Goal: Contribute content

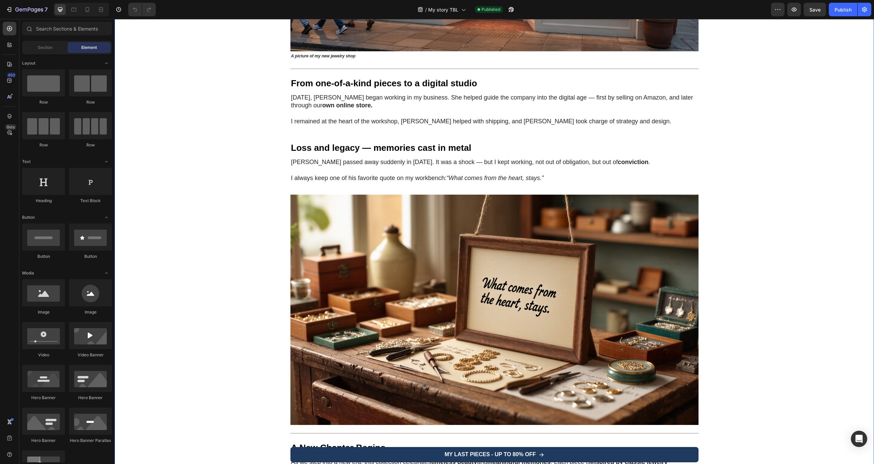
scroll to position [1440, 0]
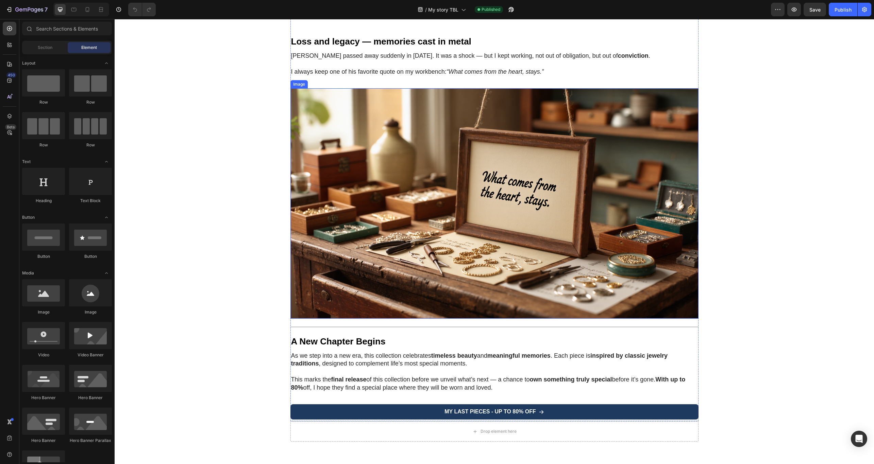
click at [428, 169] on img at bounding box center [494, 203] width 408 height 230
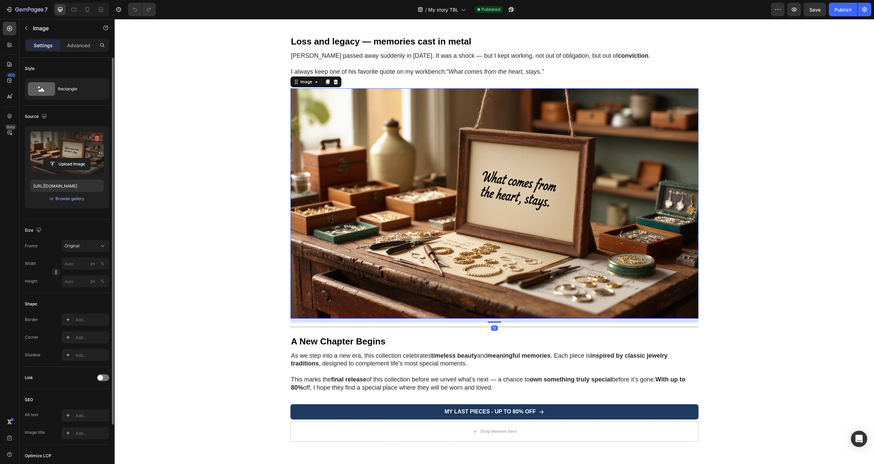
click at [101, 136] on button "button" at bounding box center [96, 138] width 11 height 11
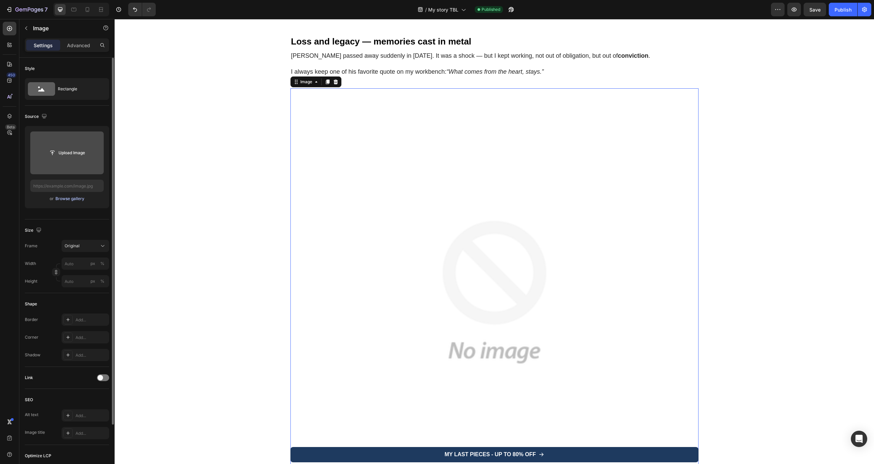
click at [79, 196] on div "Browse gallery" at bounding box center [69, 199] width 29 height 6
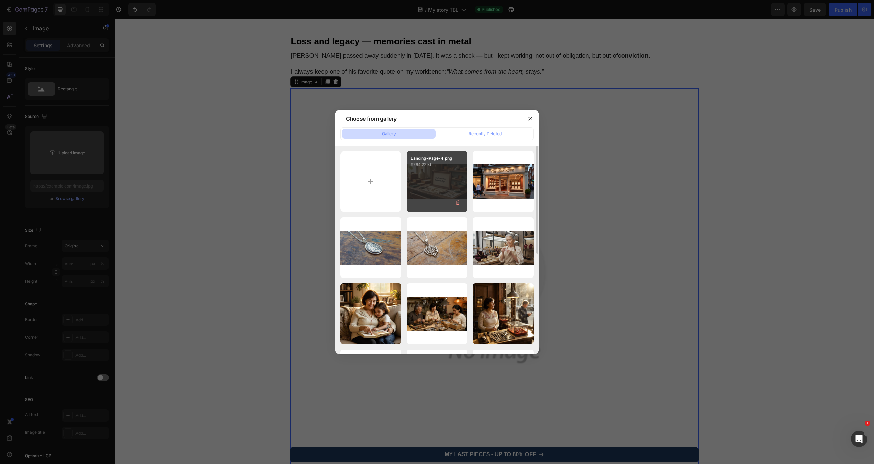
scroll to position [0, 0]
click at [390, 179] on input "file" at bounding box center [370, 181] width 61 height 61
type input "C:\fakepath\Landing-Page-5.png"
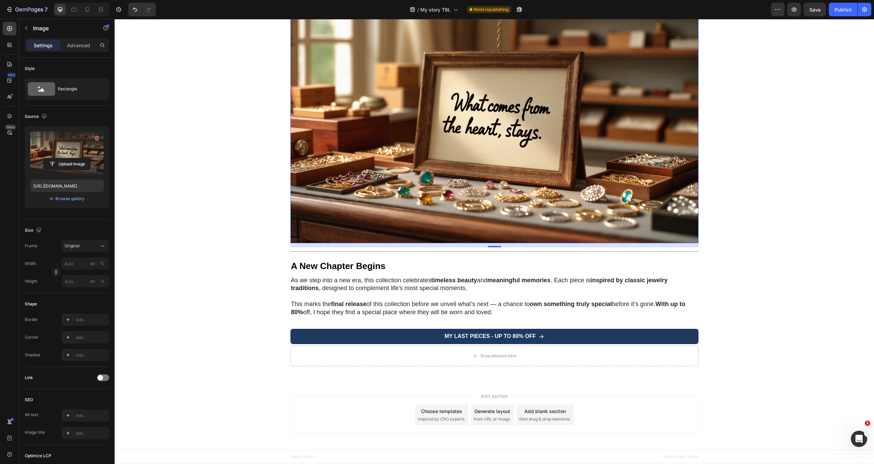
scroll to position [1506, 0]
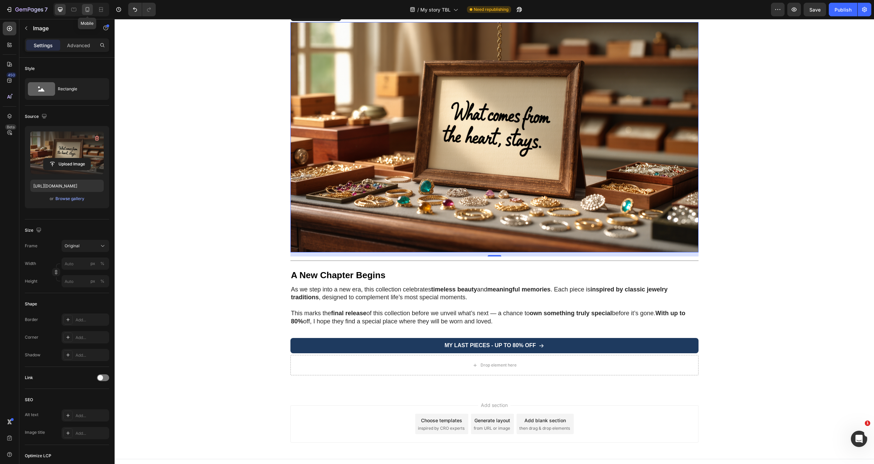
click at [90, 7] on icon at bounding box center [87, 9] width 7 height 7
type input "[URL][DOMAIN_NAME]"
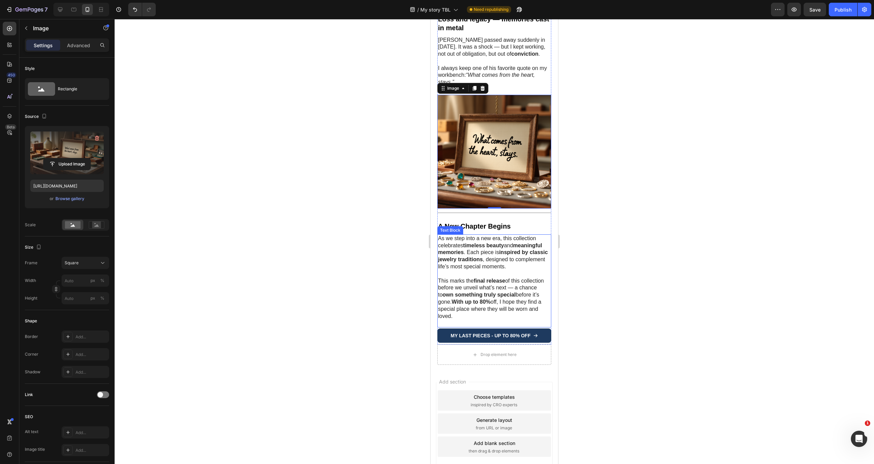
scroll to position [1246, 0]
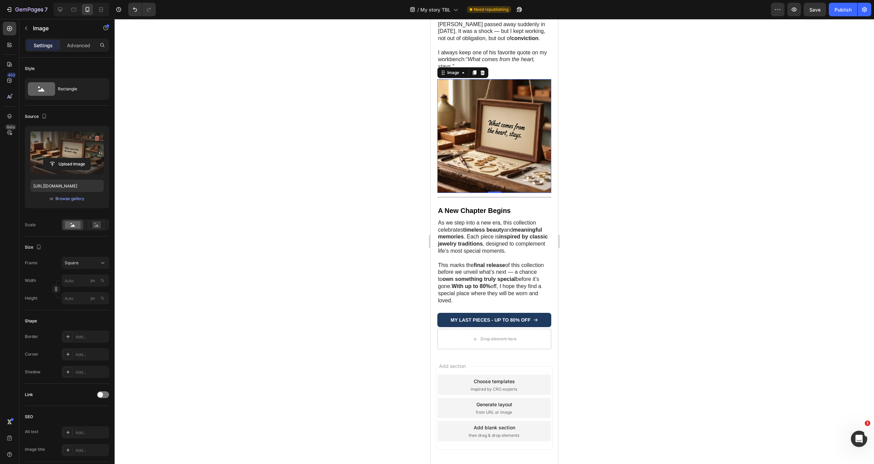
click at [483, 138] on img at bounding box center [494, 136] width 114 height 114
click at [95, 136] on icon "button" at bounding box center [97, 138] width 4 height 5
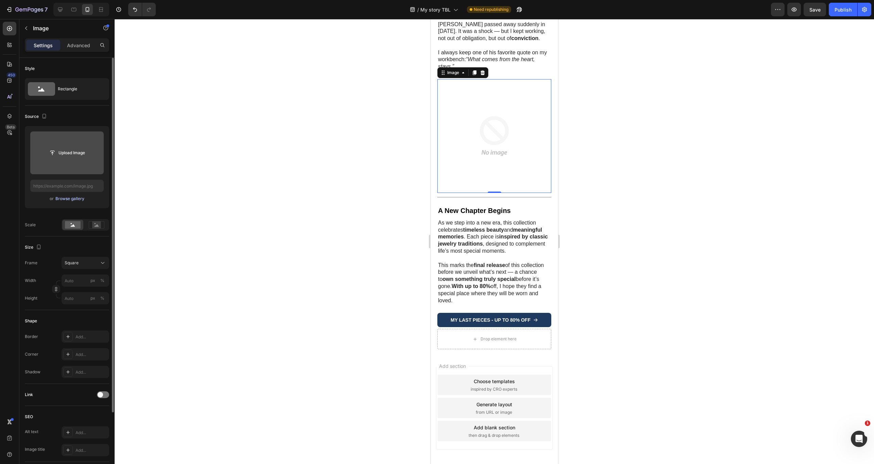
click at [72, 199] on div "Browse gallery" at bounding box center [69, 199] width 29 height 6
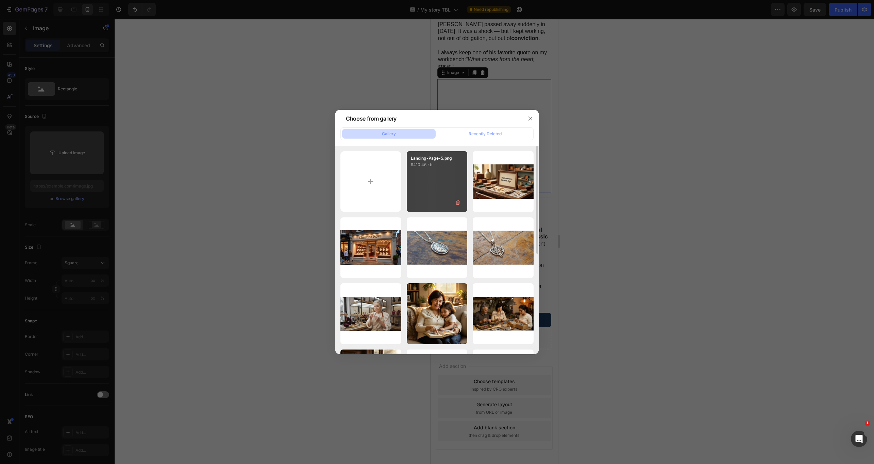
click at [444, 172] on div "Landing-Page-5.png 9410.46 kb" at bounding box center [437, 181] width 61 height 61
type input "[URL][DOMAIN_NAME]"
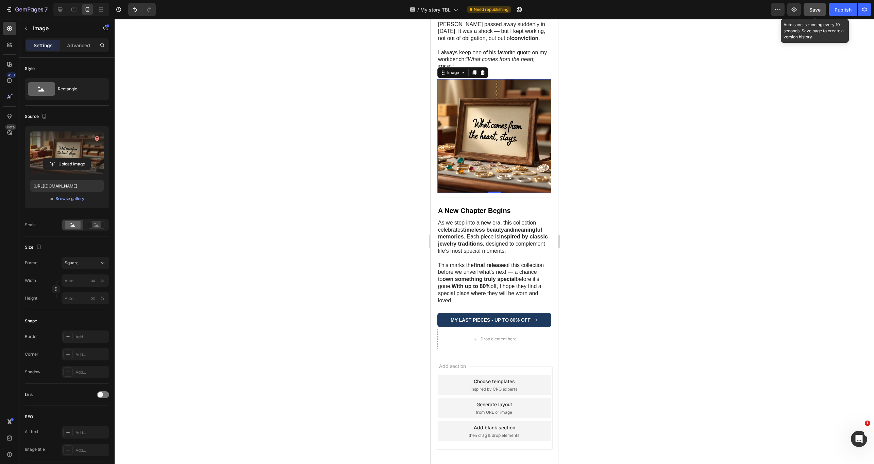
click at [818, 7] on span "Save" at bounding box center [814, 10] width 11 height 6
click at [848, 7] on div "Publish" at bounding box center [842, 9] width 17 height 7
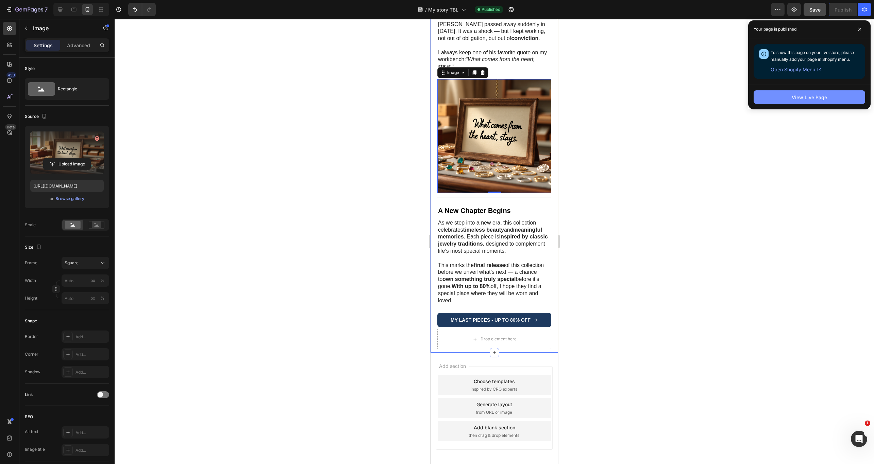
click at [842, 93] on button "View Live Page" at bounding box center [808, 97] width 111 height 14
